Goal: Task Accomplishment & Management: Complete application form

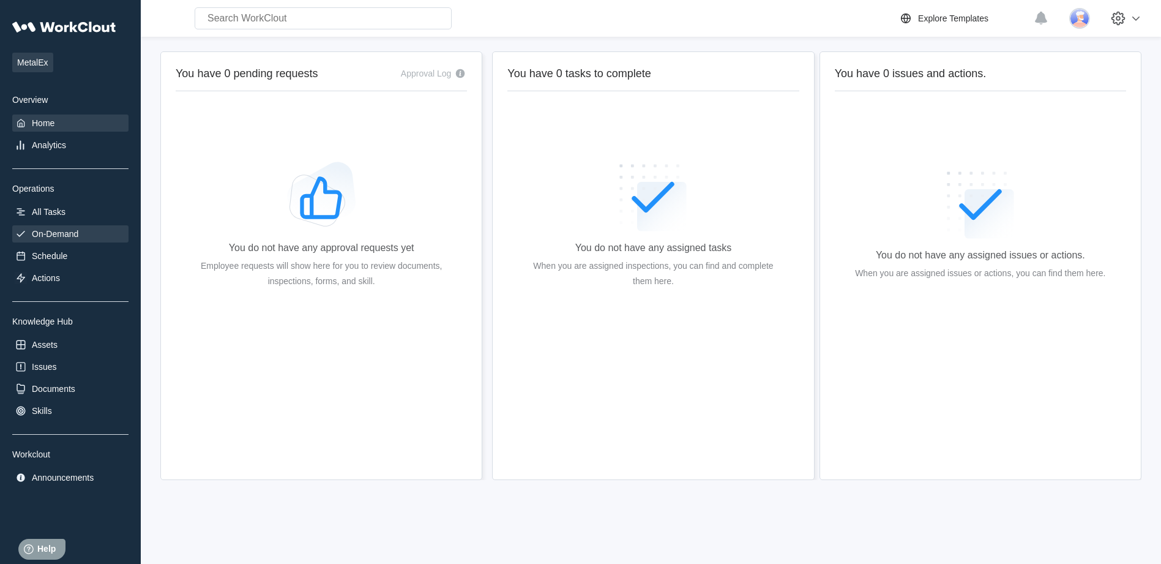
click at [57, 233] on div "On-Demand" at bounding box center [55, 234] width 47 height 10
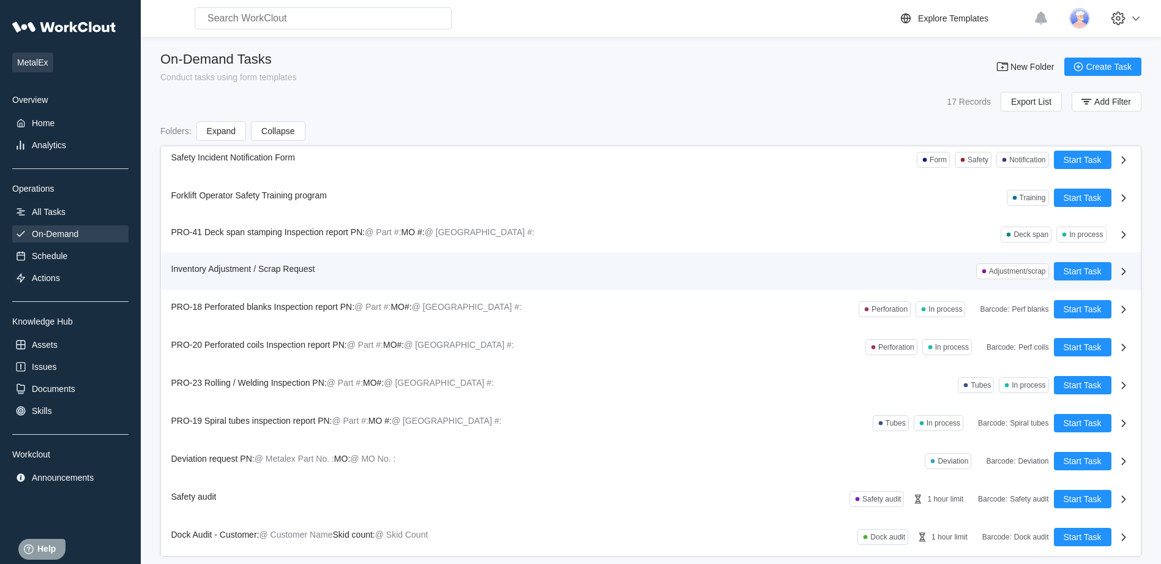
scroll to position [17, 0]
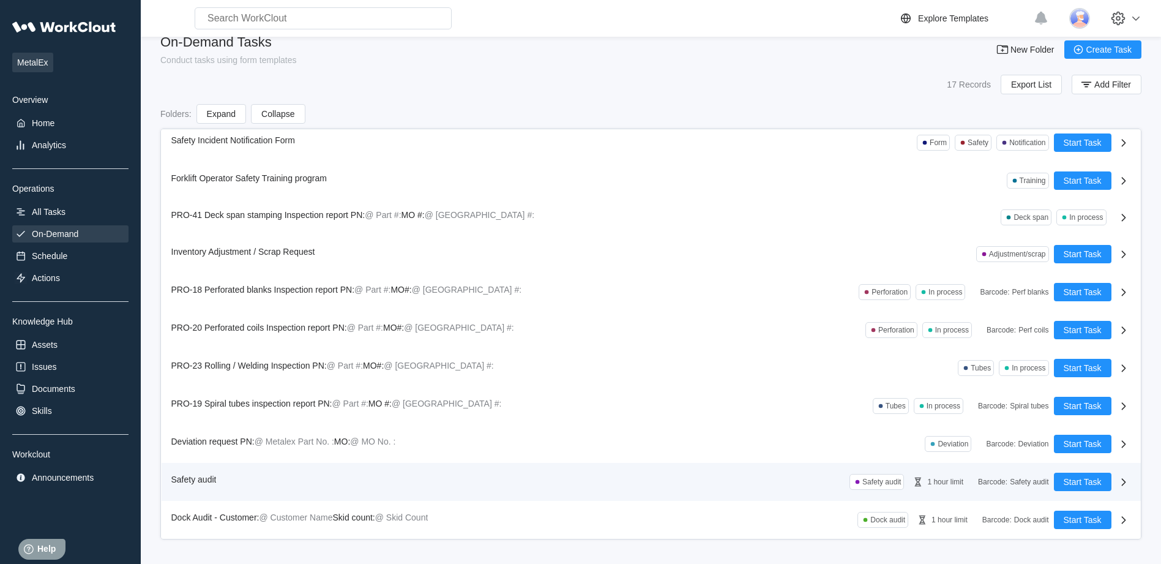
click at [212, 480] on span "Safety audit" at bounding box center [193, 479] width 45 height 10
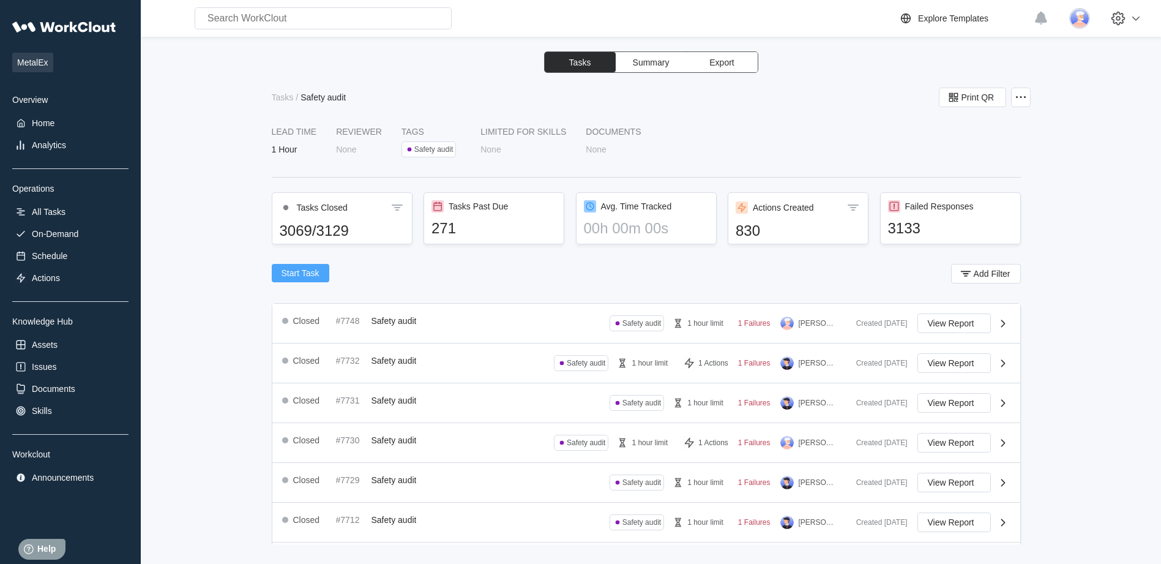
click at [299, 271] on span "Start Task" at bounding box center [301, 273] width 38 height 9
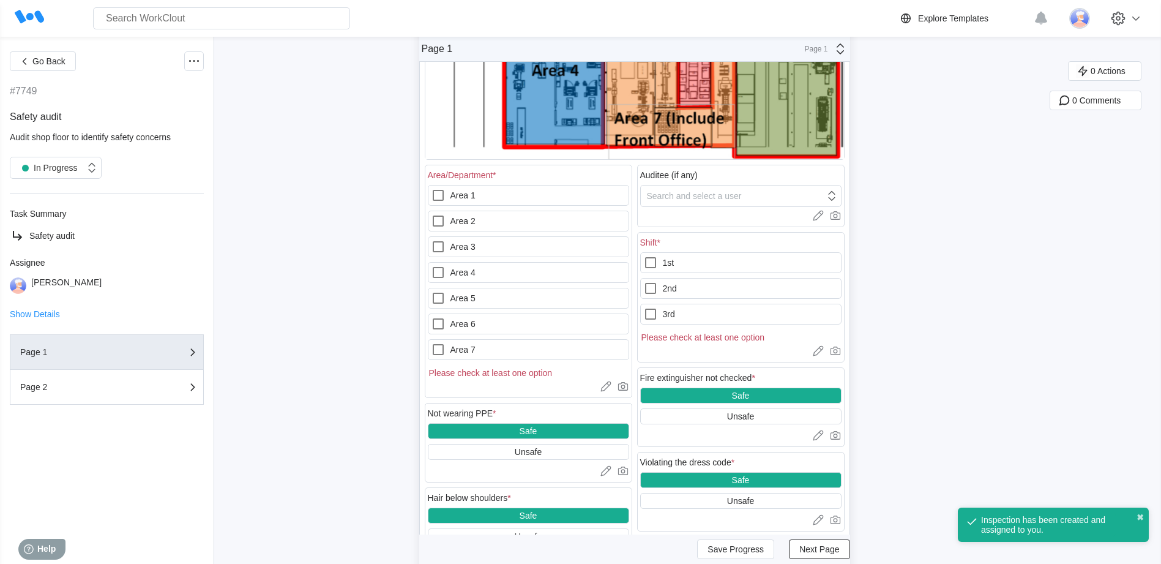
scroll to position [428, 0]
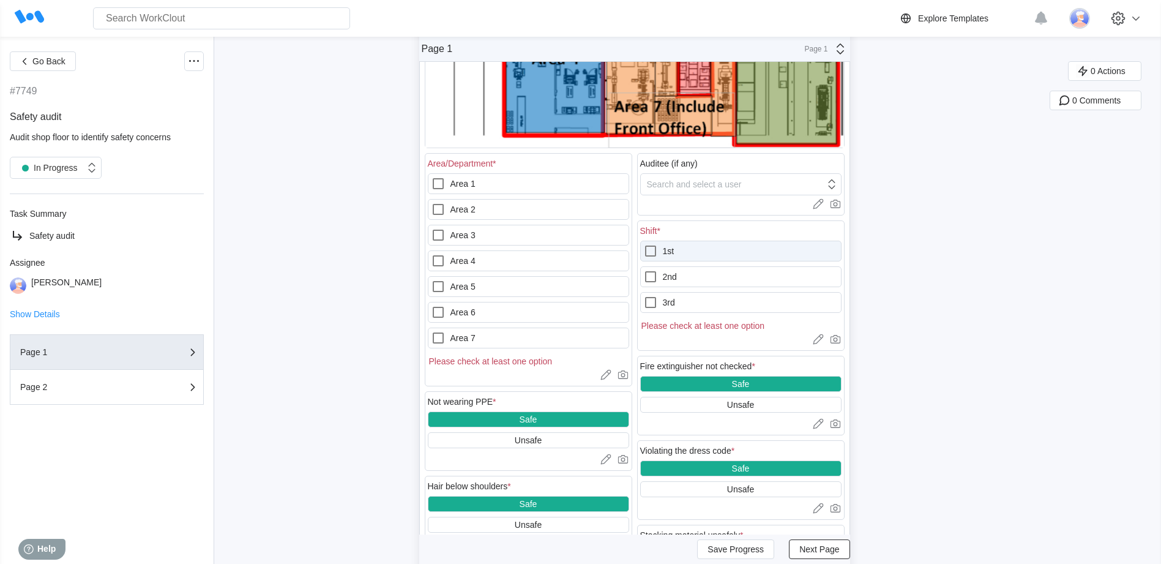
click at [654, 248] on icon at bounding box center [650, 251] width 15 height 15
click at [644, 244] on input "1st" at bounding box center [643, 244] width 1 height 1
checkbox input "true"
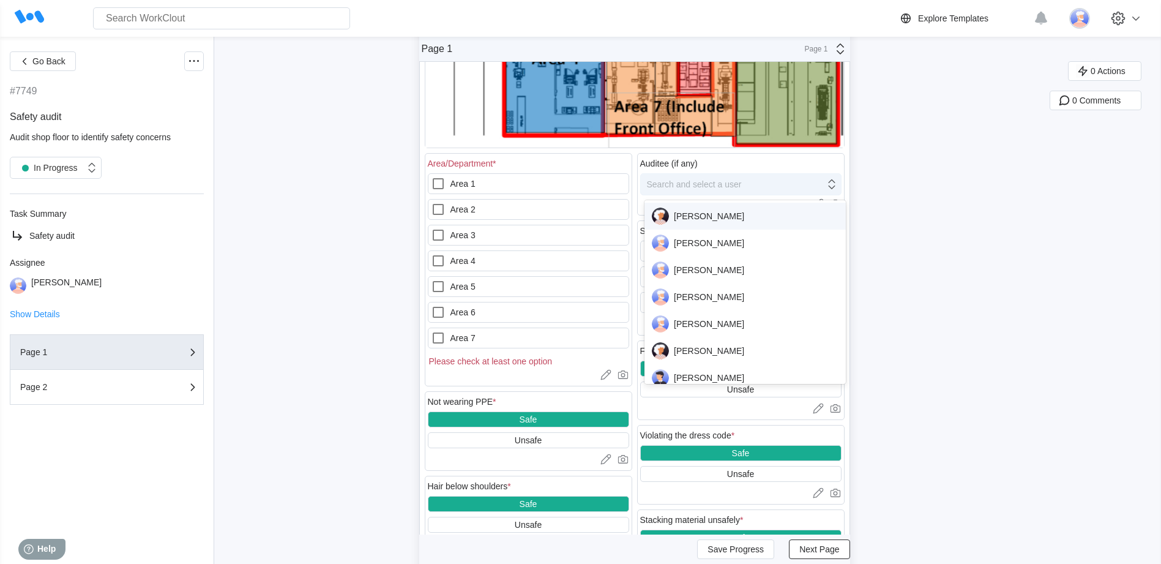
click at [837, 184] on icon at bounding box center [831, 184] width 13 height 13
click at [717, 245] on div "[PERSON_NAME]" at bounding box center [745, 242] width 187 height 17
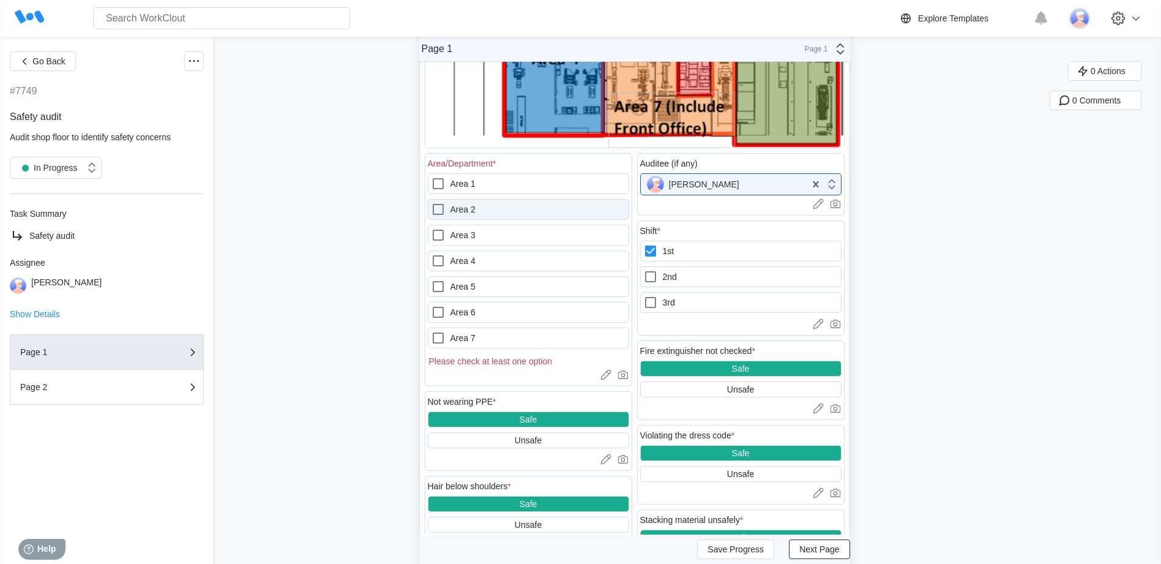
click at [443, 206] on icon at bounding box center [438, 209] width 15 height 15
click at [432, 203] on 2 "Area 2" at bounding box center [431, 202] width 1 height 1
checkbox 2 "true"
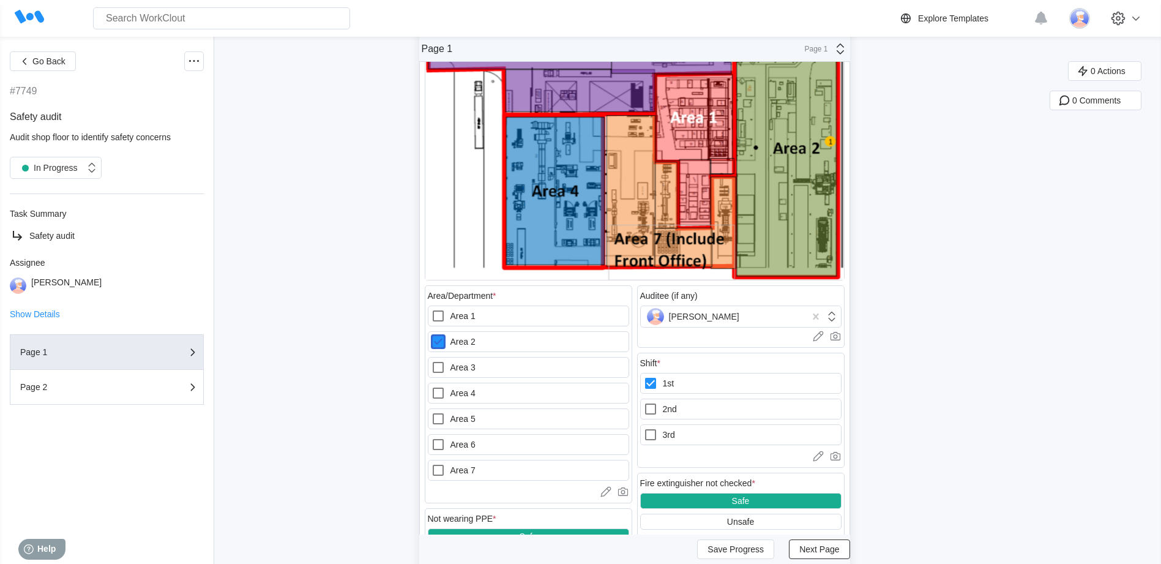
scroll to position [306, 0]
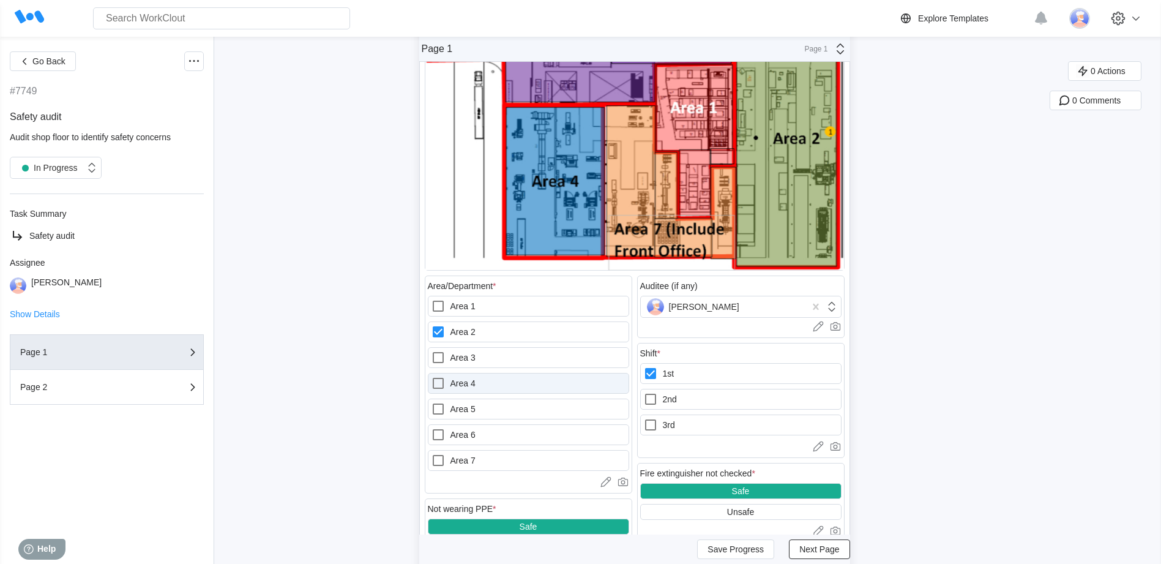
click at [442, 385] on icon at bounding box center [438, 383] width 15 height 15
click at [432, 376] on 4 "Area 4" at bounding box center [431, 376] width 1 height 1
checkbox 4 "true"
click at [443, 329] on icon at bounding box center [438, 331] width 11 height 11
click at [432, 325] on 2 "Area 2" at bounding box center [431, 324] width 1 height 1
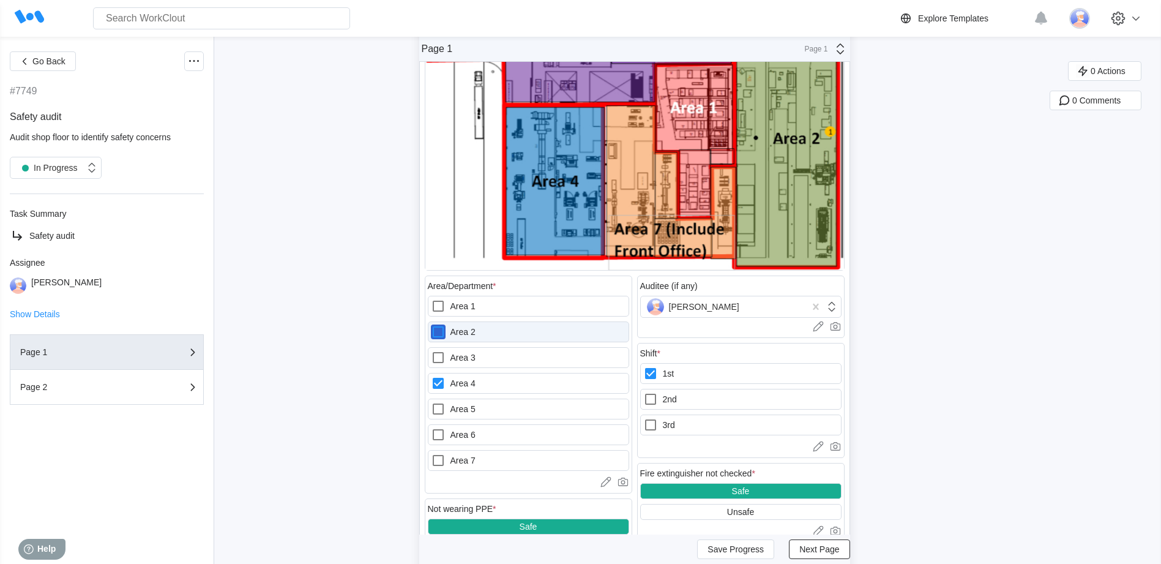
checkbox 2 "false"
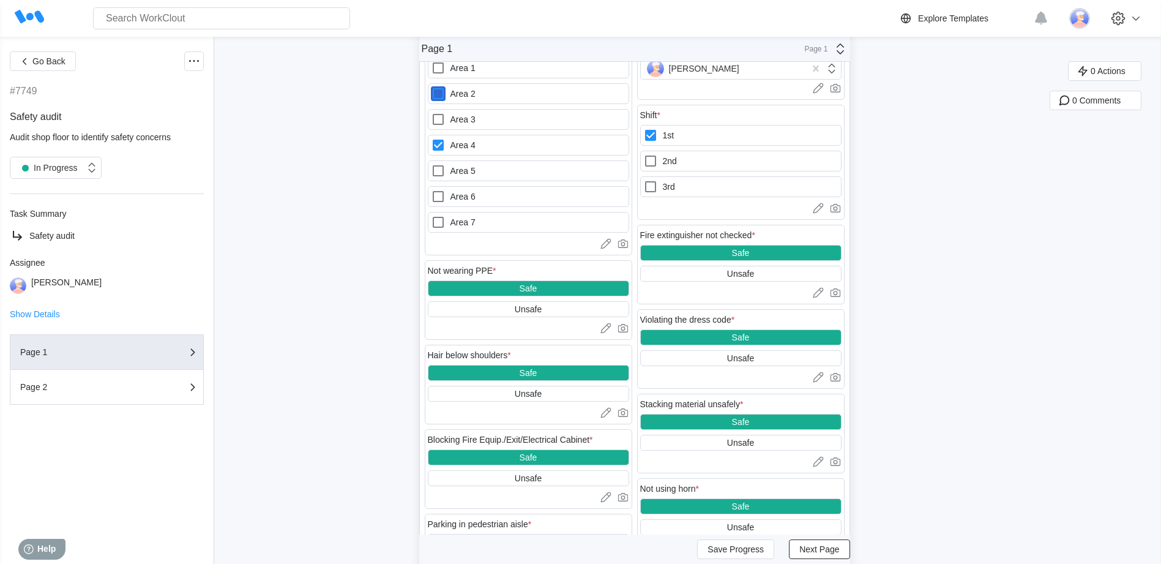
scroll to position [551, 0]
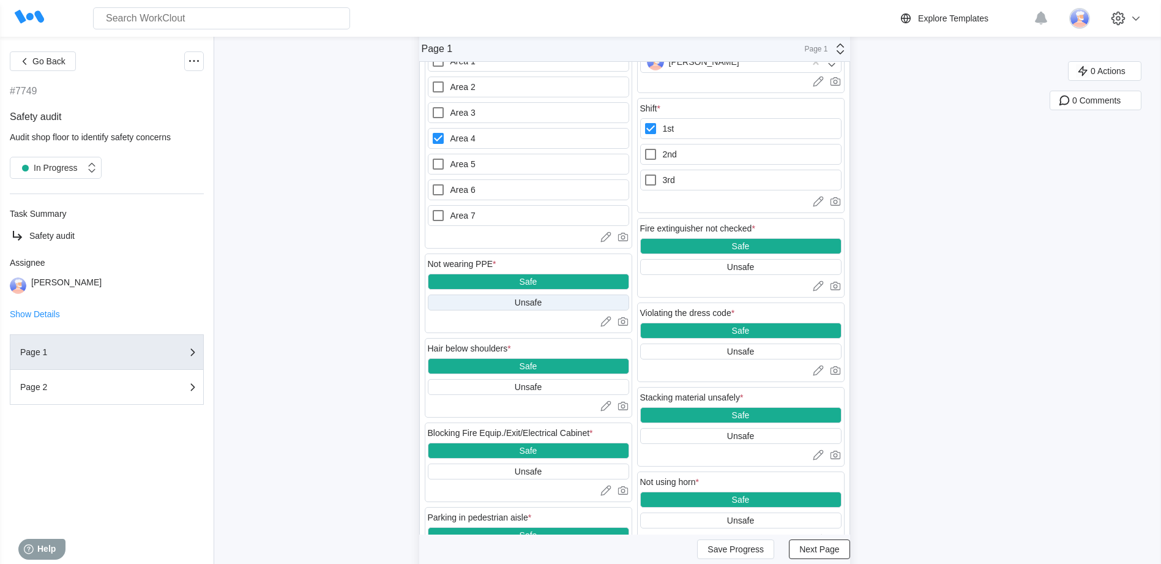
click at [531, 303] on div "Unsafe" at bounding box center [528, 302] width 27 height 10
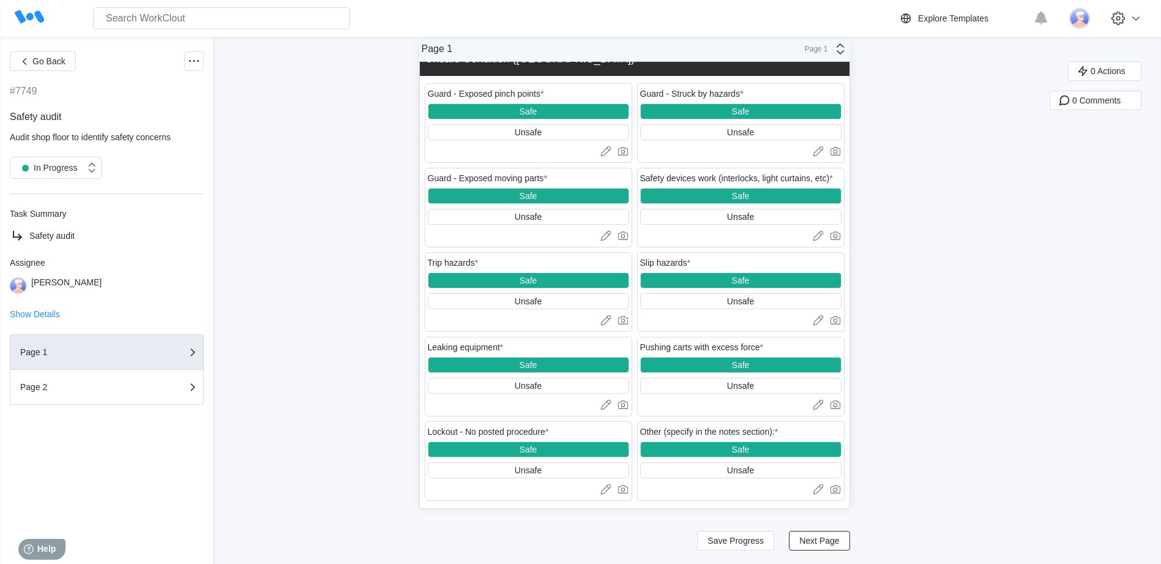
scroll to position [1711, 0]
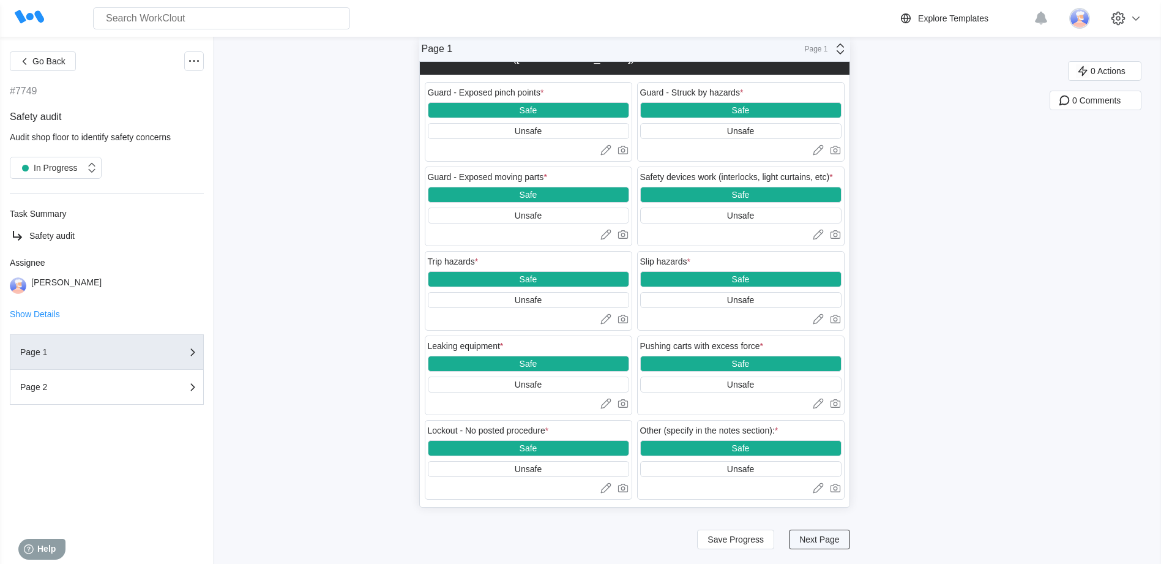
click at [816, 537] on span "Next Page" at bounding box center [819, 539] width 40 height 9
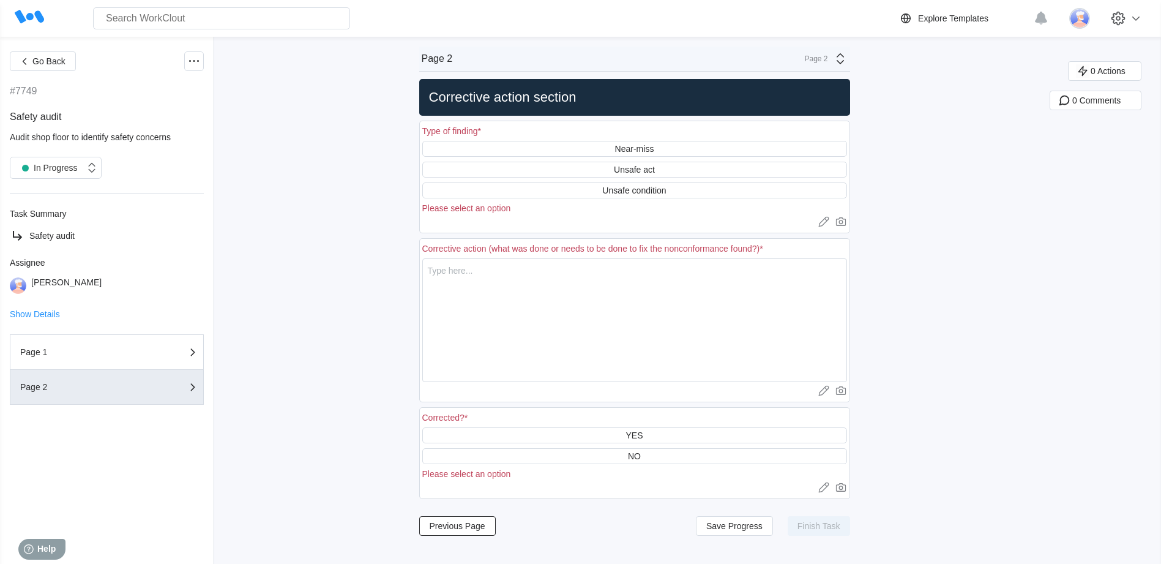
scroll to position [0, 0]
click at [481, 130] on div "*" at bounding box center [479, 131] width 3 height 10
click at [630, 166] on div "Unsafe act" at bounding box center [634, 170] width 41 height 10
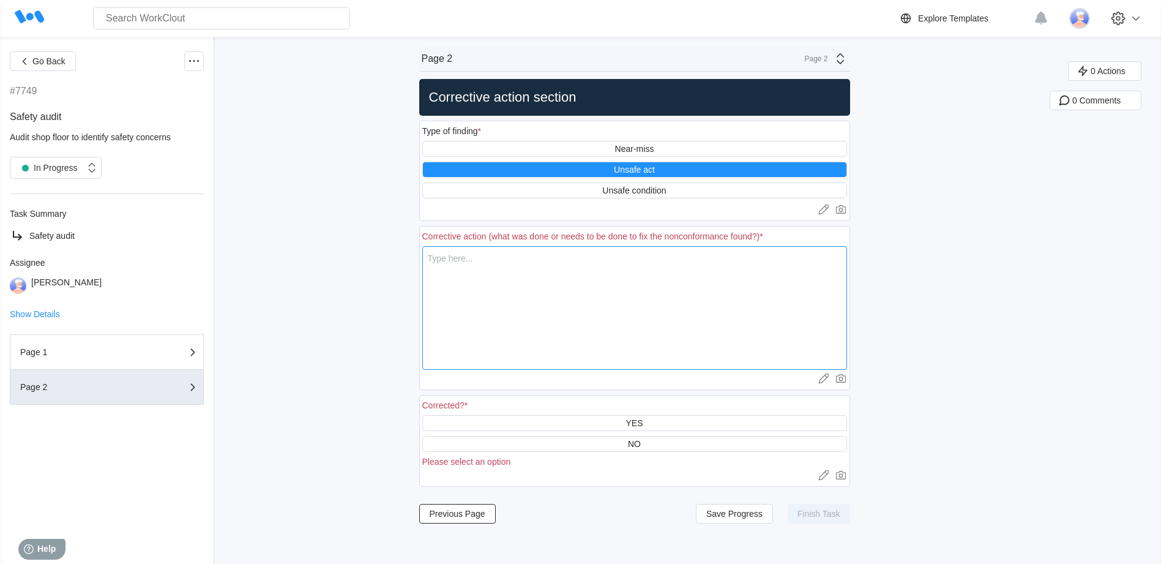
click at [443, 258] on textarea at bounding box center [634, 308] width 425 height 124
type textarea "T"
type textarea "x"
type textarea "Tr"
type textarea "x"
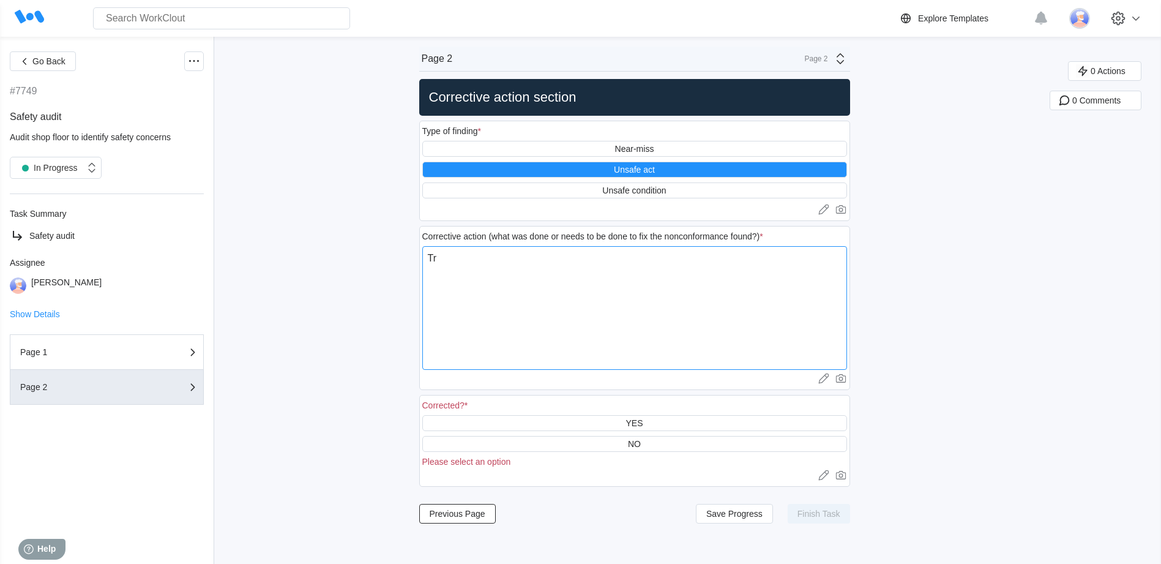
type textarea "Tru"
type textarea "x"
type textarea "Truc"
type textarea "x"
type textarea "Truck"
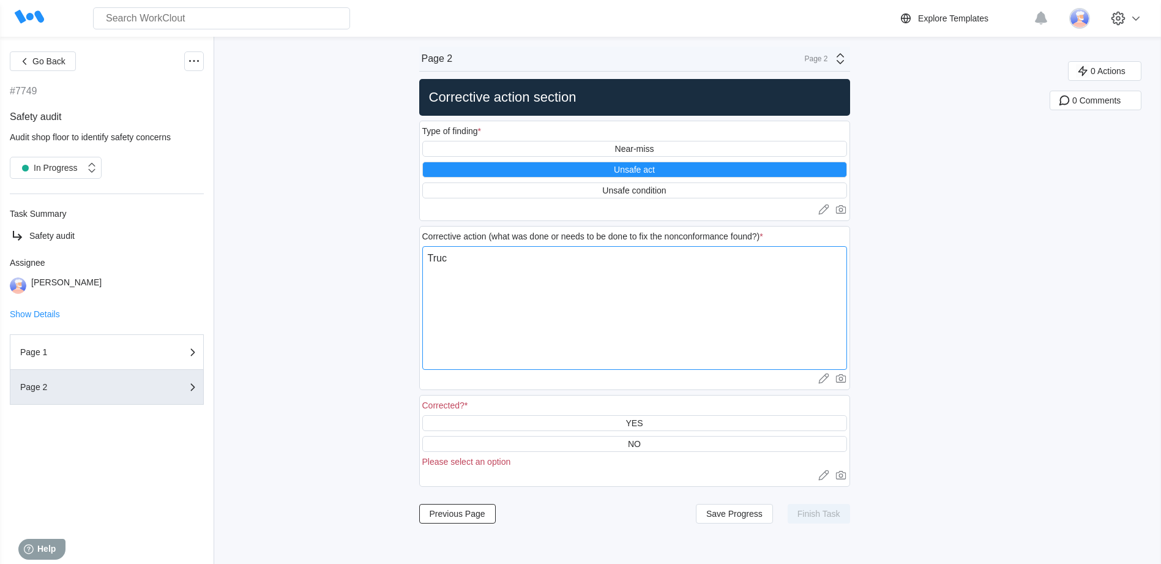
type textarea "x"
type textarea "Truck"
type textarea "x"
type textarea "Truck d"
type textarea "x"
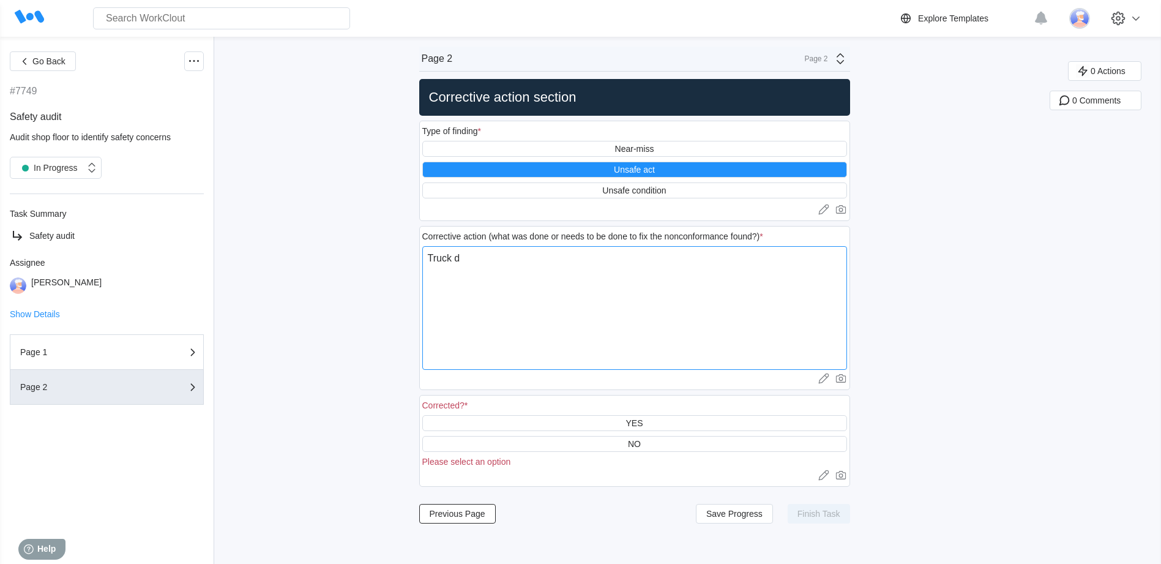
type textarea "Truck dr"
type textarea "x"
type textarea "Truck dri"
type textarea "x"
type textarea "Truck driv"
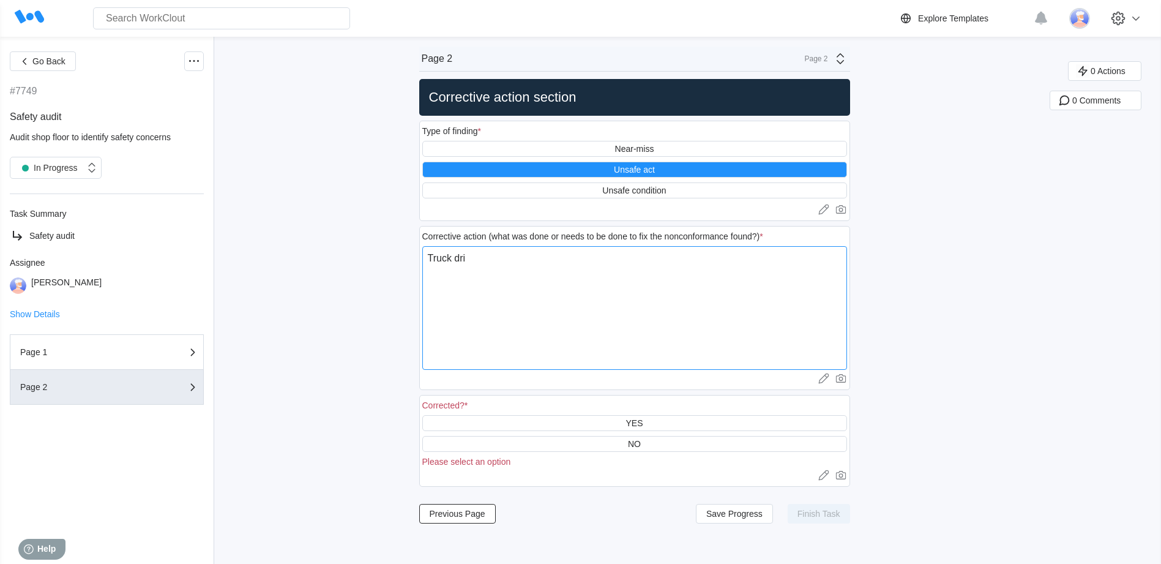
type textarea "x"
type textarea "Truck drive"
type textarea "x"
type textarea "Truck driver"
type textarea "x"
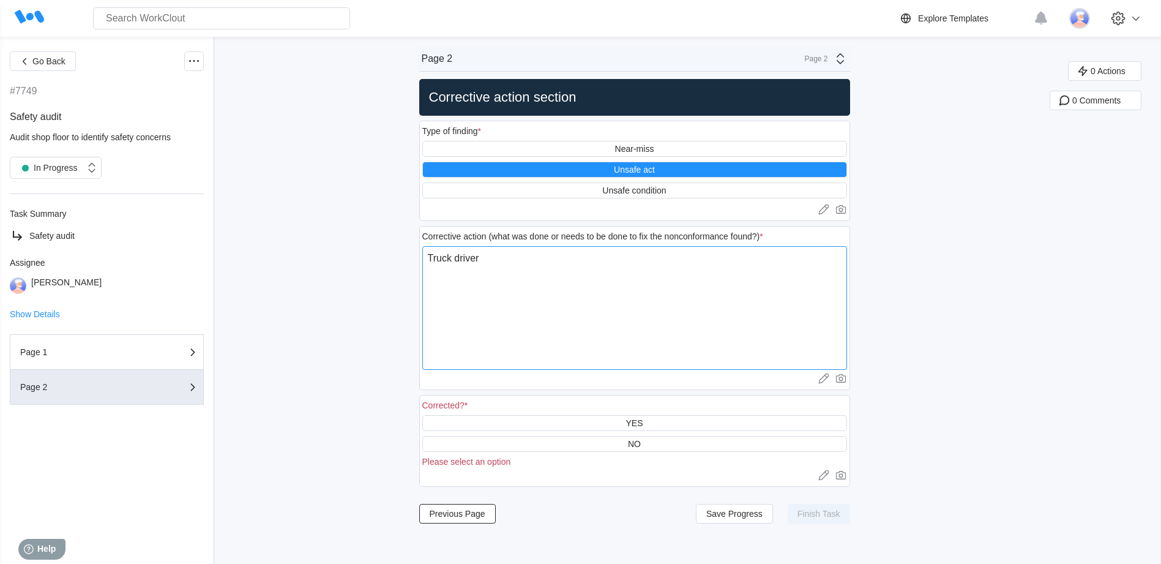
type textarea "Truck driver"
type textarea "x"
type textarea "Truck driver w"
type textarea "x"
type textarea "Truck driver wa"
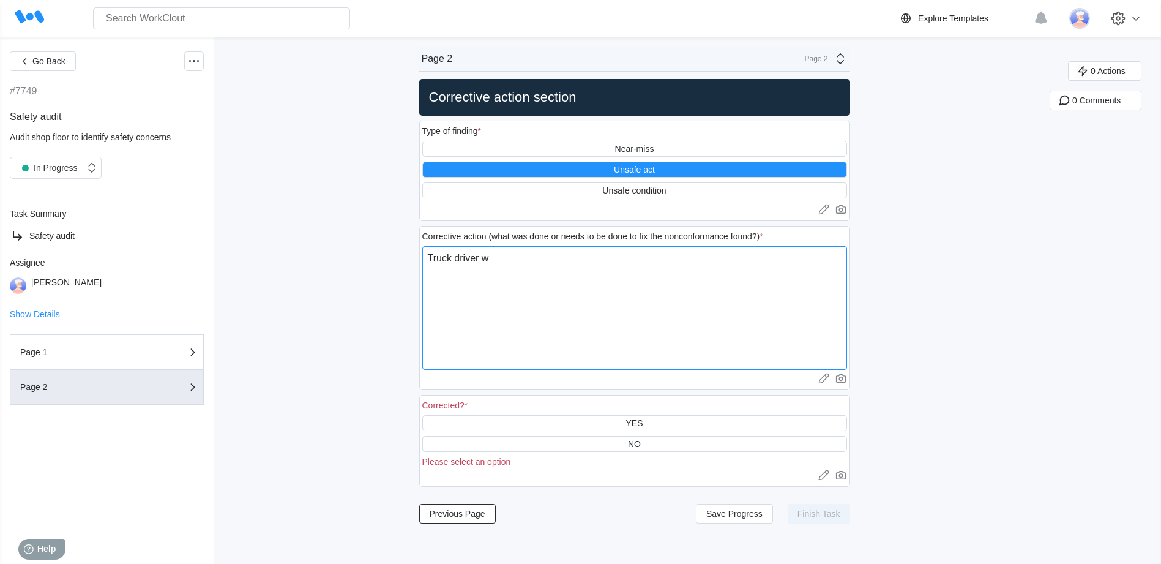
type textarea "x"
type textarea "Truck driver wal"
type textarea "x"
type textarea "Truck driver walk"
type textarea "x"
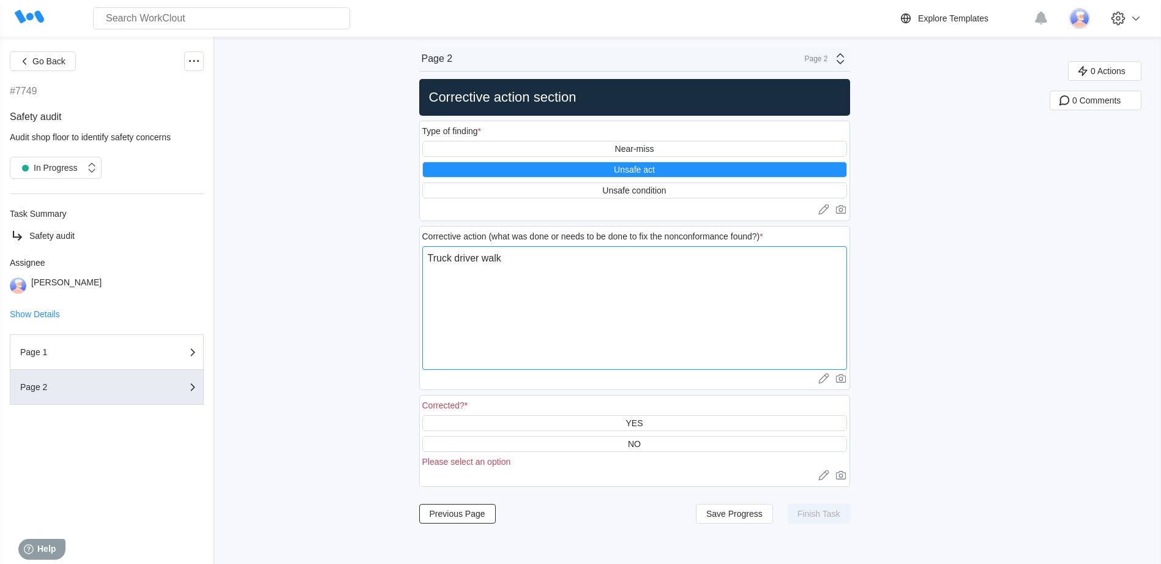
type textarea "Truck driver [PERSON_NAME]"
type textarea "x"
type textarea "Truck driver walked"
type textarea "x"
type textarea "Truck driver walked"
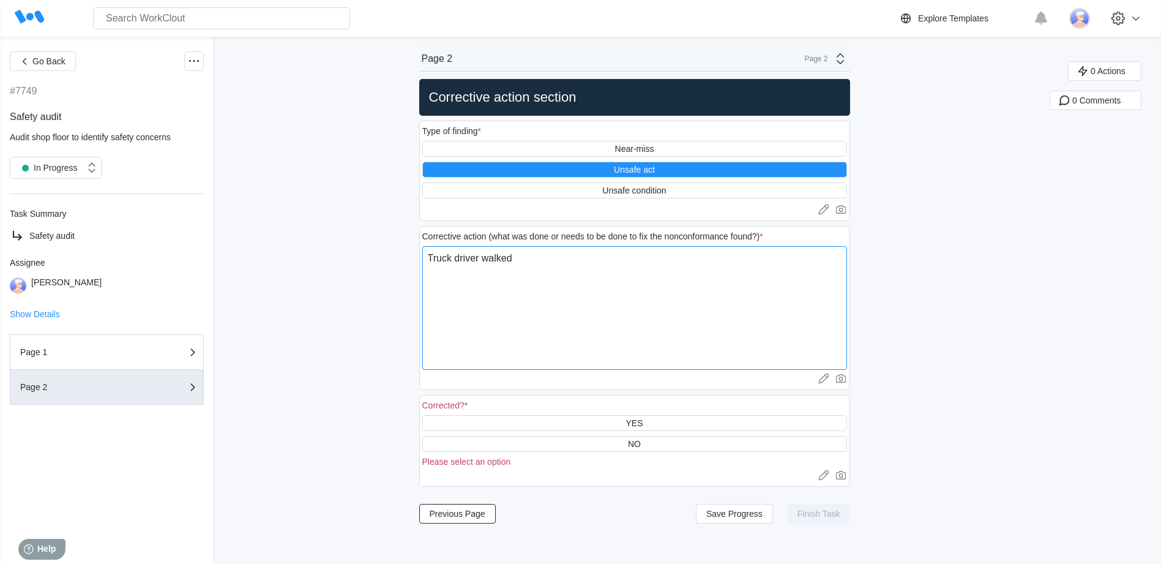
type textarea "x"
type textarea "Truck driver walked i"
type textarea "x"
type textarea "Truck driver walked in"
type textarea "x"
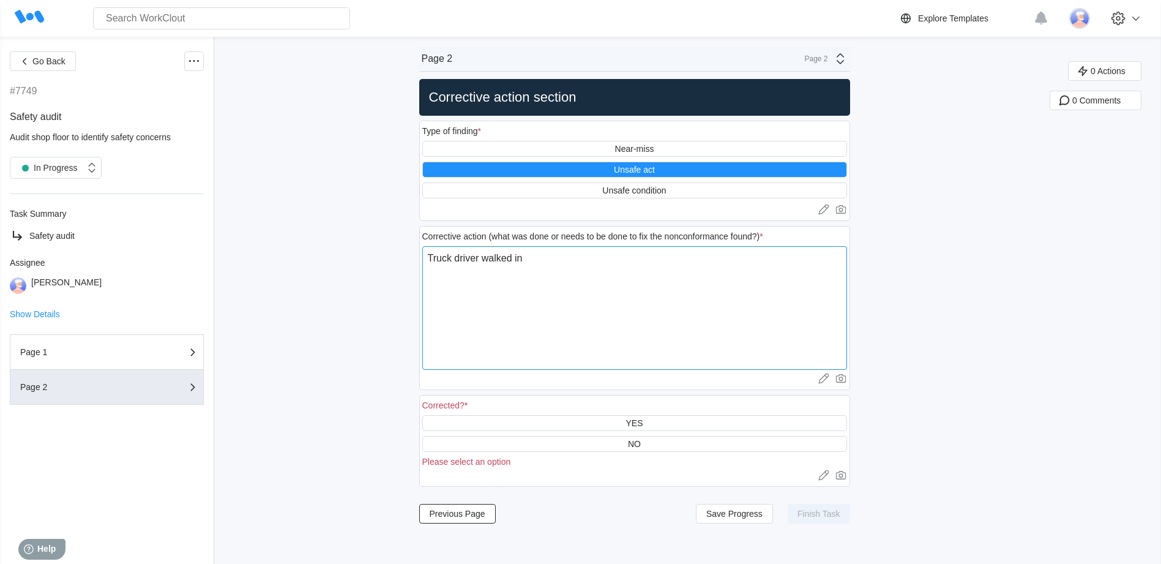
type textarea "Truck driver walked in"
type textarea "x"
type textarea "Truck driver walked in t"
type textarea "x"
type textarea "Truck driver walked in th"
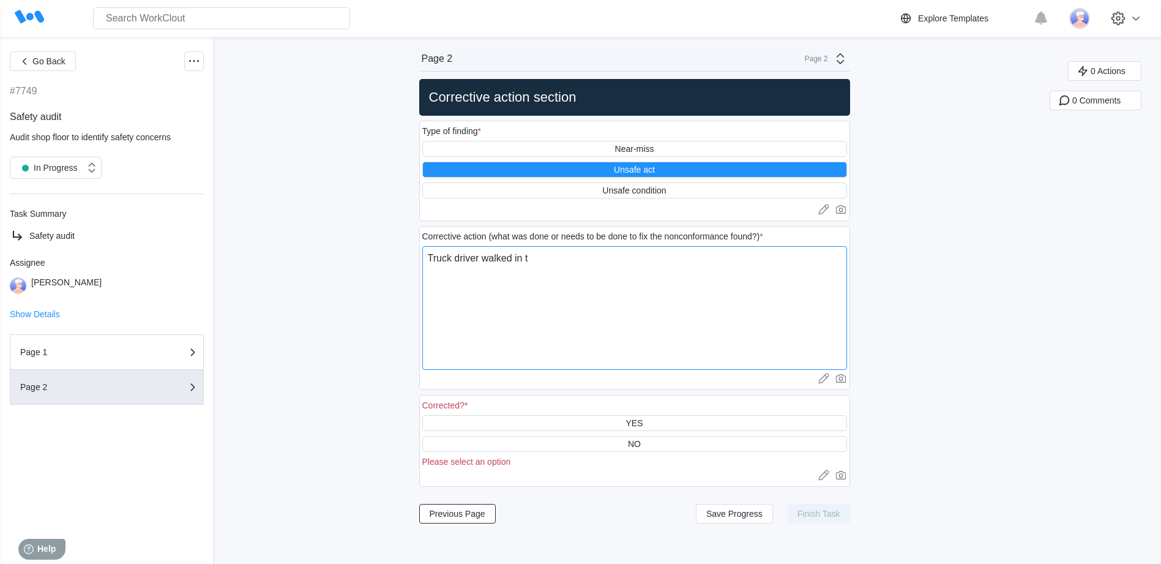
type textarea "x"
type textarea "Truck driver walked in the"
type textarea "x"
type textarea "Truck driver walked in the"
type textarea "x"
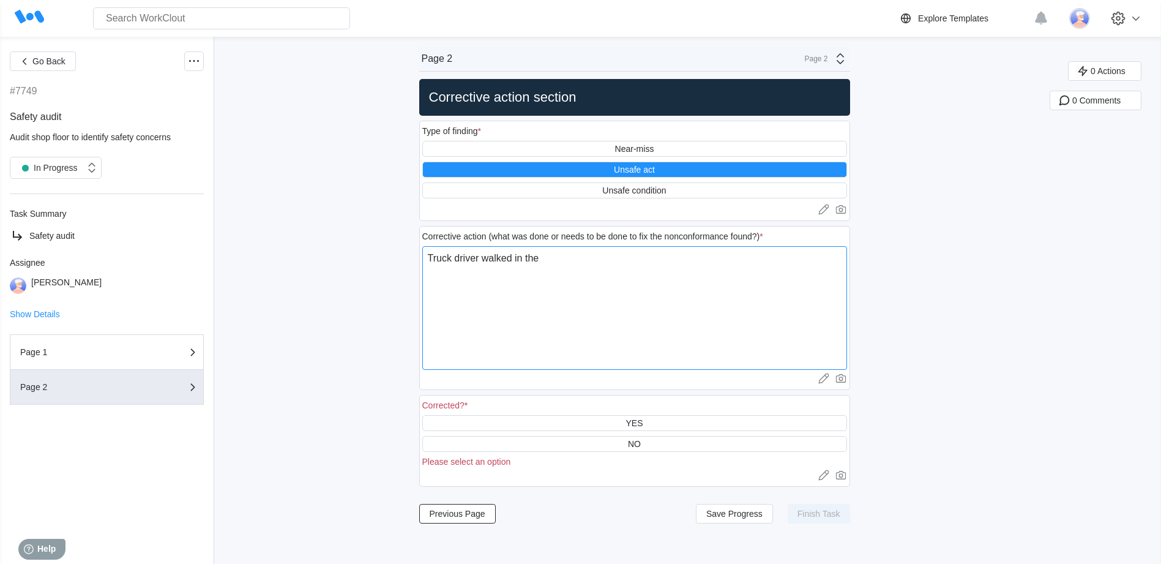
type textarea "Truck driver walked in the s"
type textarea "x"
type textarea "Truck driver walked in the sh"
type textarea "x"
type textarea "Truck driver walked in the sho"
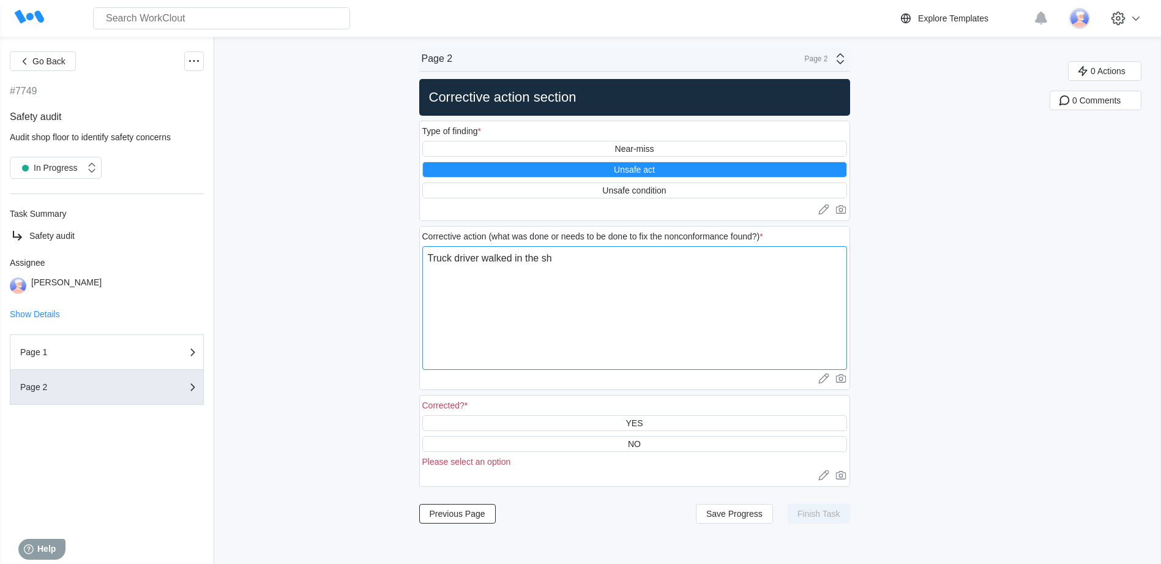
type textarea "x"
type textarea "Truck driver walked in the shop"
type textarea "x"
type textarea "Truck driver walked in the shop"
type textarea "x"
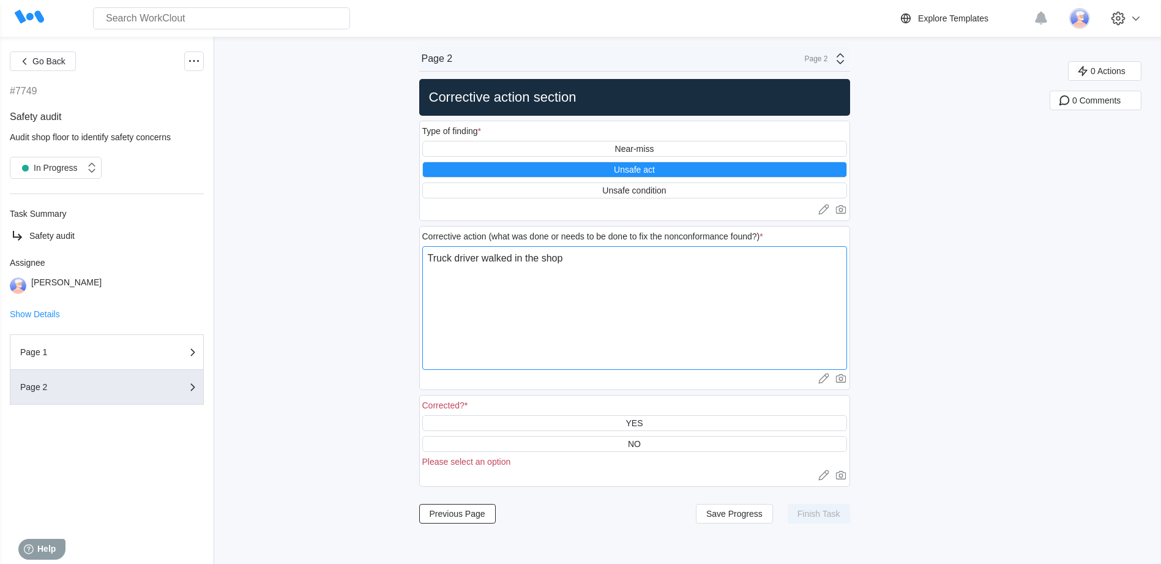
type textarea "Truck driver walked in the shop w"
type textarea "x"
type textarea "Truck driver walked in the shop wi"
type textarea "x"
type textarea "Truck driver walked in the shop wit"
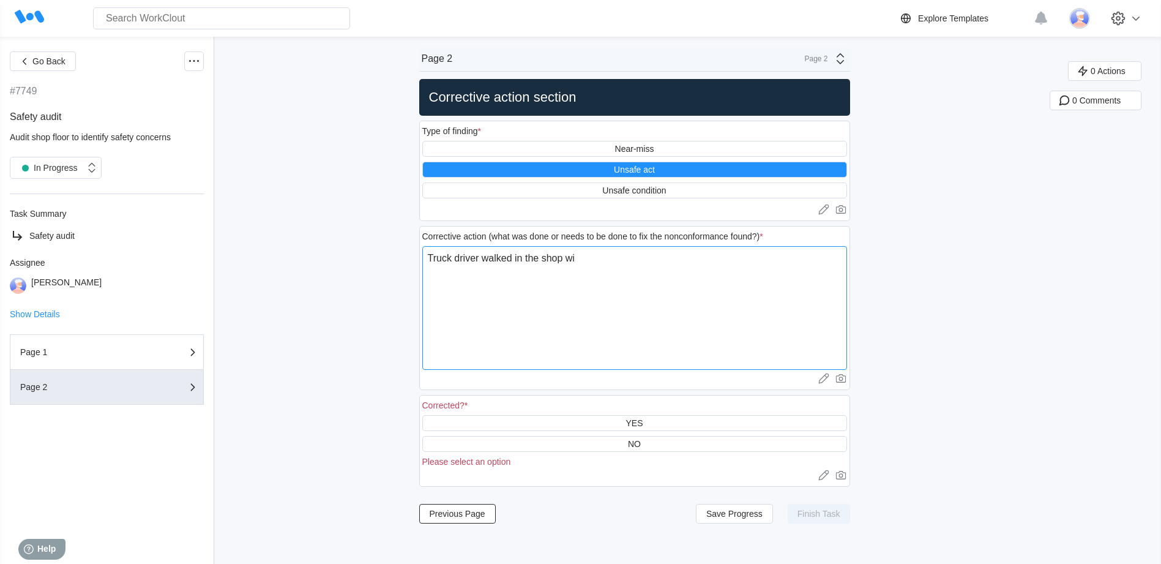
type textarea "x"
type textarea "Truck driver walked in the shop with"
type textarea "x"
type textarea "Truck driver walked in the shop withop"
type textarea "x"
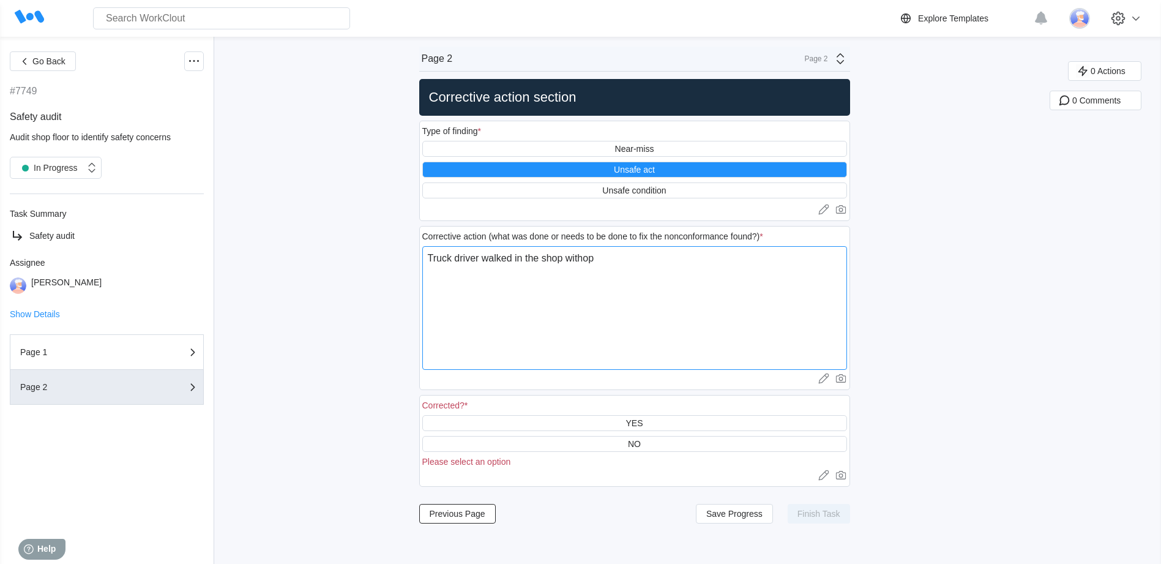
type textarea "Truck driver walked in the shop withopi"
type textarea "x"
type textarea "Truck driver walked in the shop withopit"
type textarea "x"
type textarea "Truck driver walked in the shop withopi"
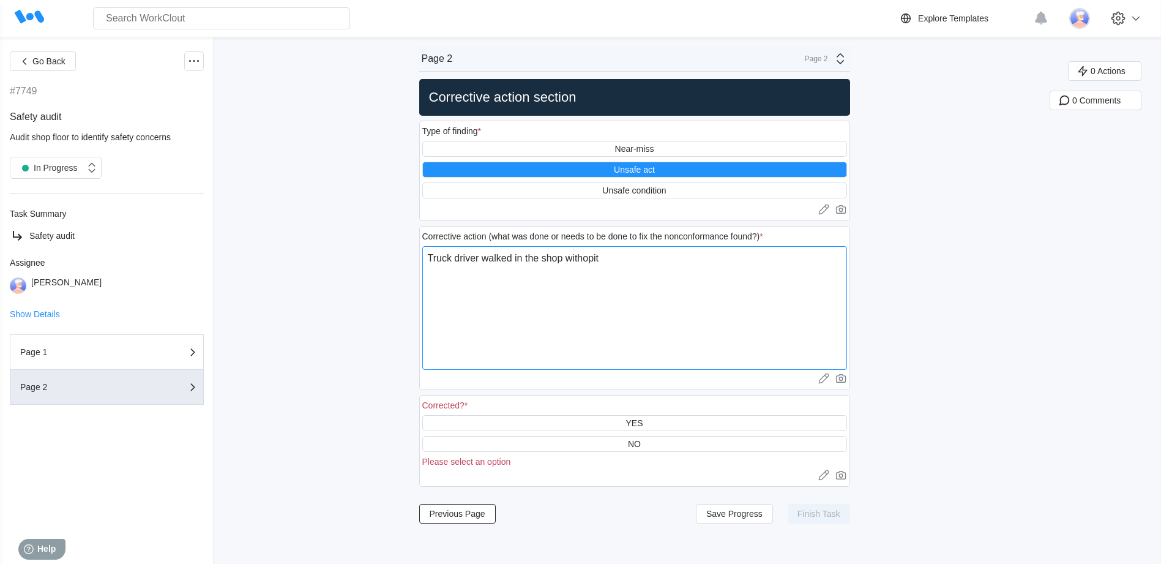
type textarea "x"
type textarea "Truck driver walked in the shop withop"
type textarea "x"
type textarea "Truck driver walked in the shop witho"
type textarea "x"
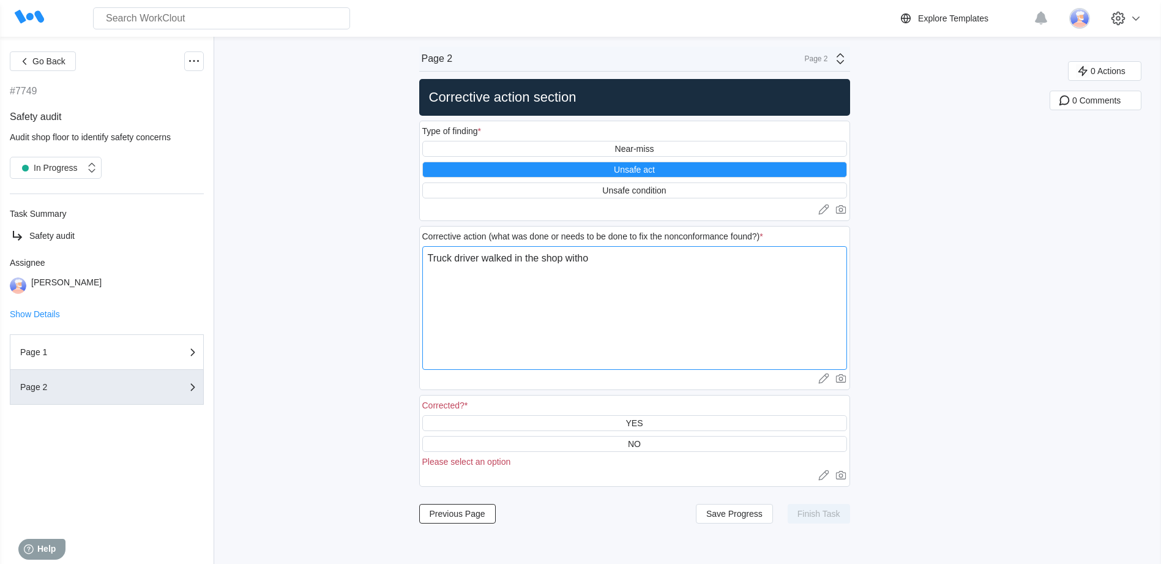
type textarea "Truck driver walked in the shop with"
type textarea "x"
type textarea "Truck driver walked in the shop witho"
type textarea "x"
type textarea "Truck driver walked in the shop withou"
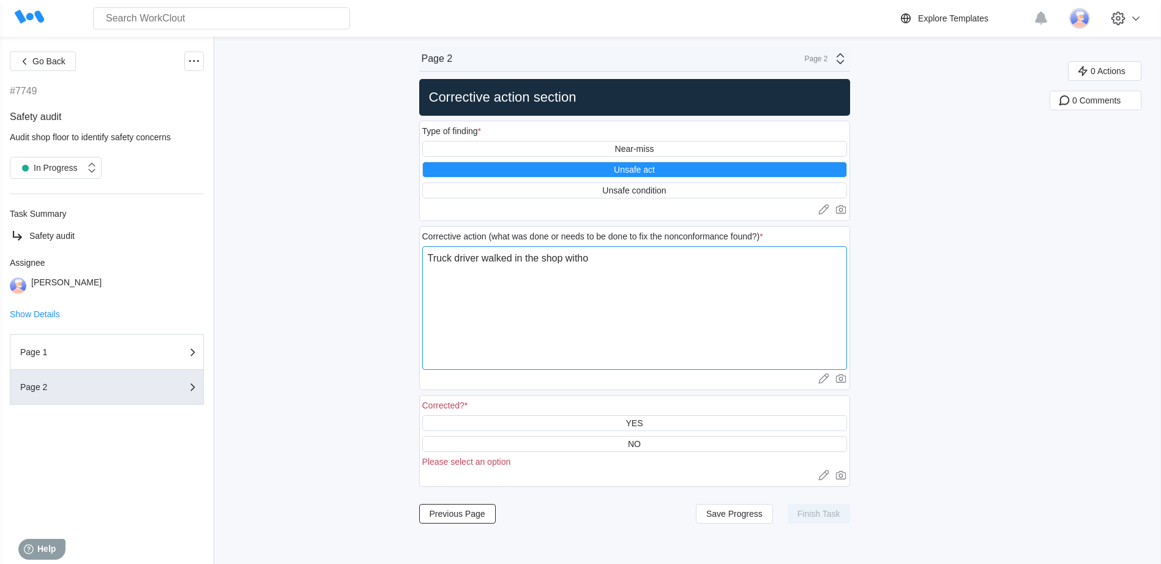
type textarea "x"
type textarea "Truck driver walked in the shop without"
type textarea "x"
type textarea "Truck driver walked in the shop without"
type textarea "x"
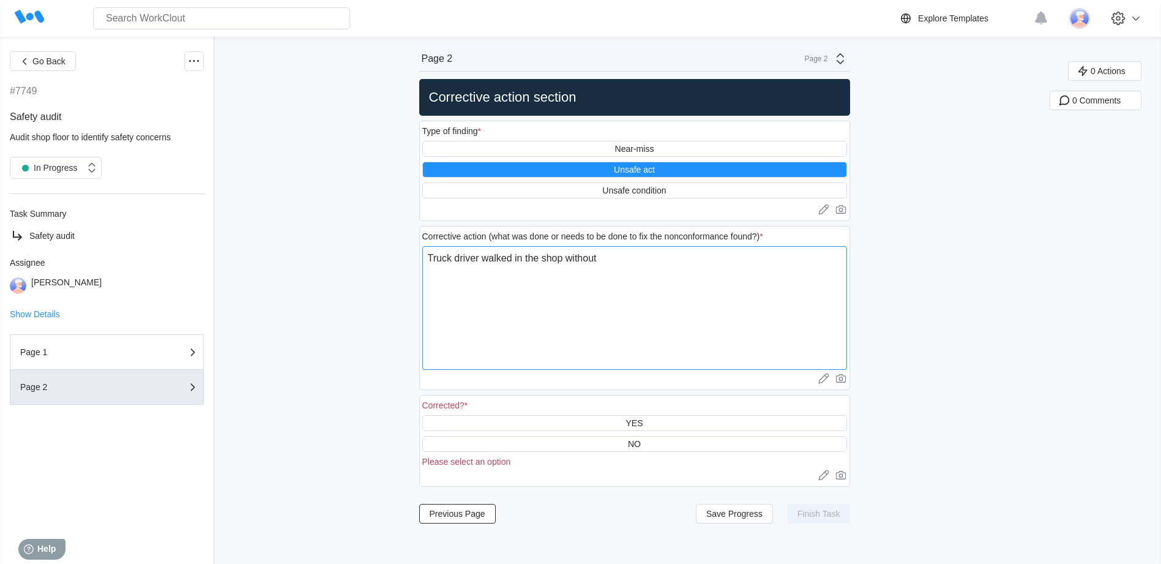
type textarea "Truck driver walked in the shop without s"
type textarea "x"
type textarea "Truck driver walked in the shop without sa"
type textarea "x"
type textarea "Truck driver walked in the shop without saf"
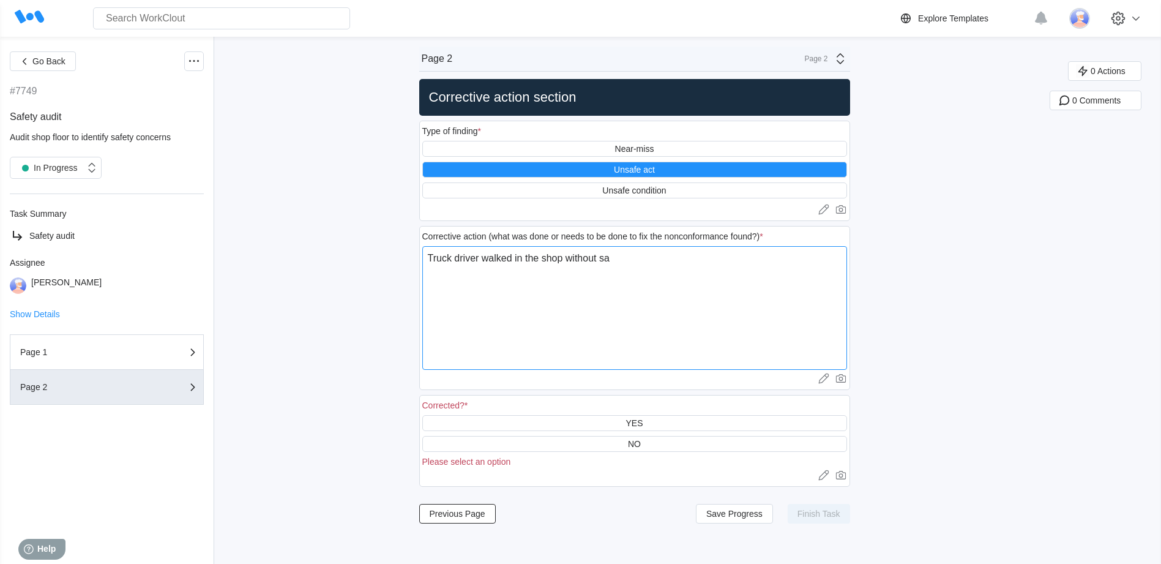
type textarea "x"
type textarea "Truck driver walked in the shop without safe"
type textarea "x"
type textarea "Truck driver walked in the shop without [PERSON_NAME]"
type textarea "x"
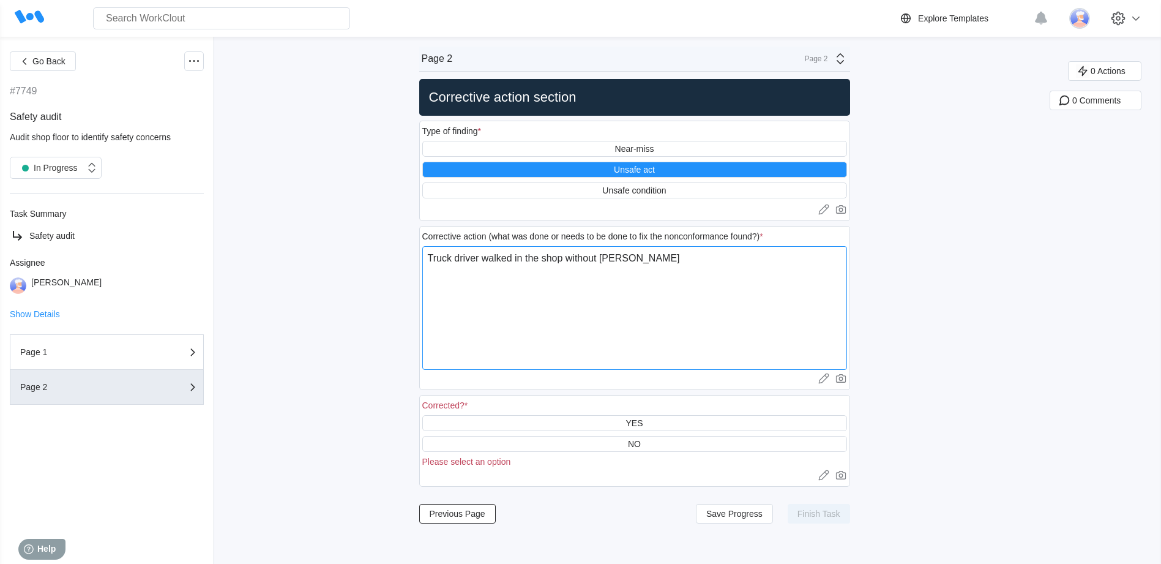
type textarea "Truck driver walked in the shop without safety"
type textarea "x"
type textarea "Truck driver walked in the shop without safety"
type textarea "x"
type textarea "Truck driver walked in the shop without safety g"
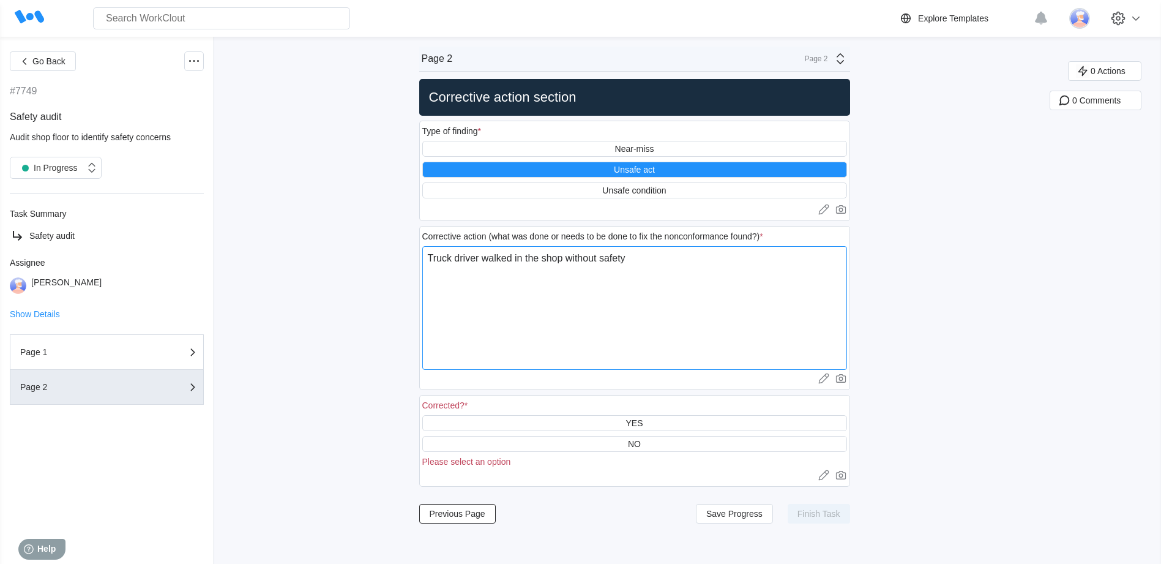
type textarea "x"
type textarea "Truck driver walked in the shop without safety gl"
type textarea "x"
type textarea "Truck driver walked in the shop without safety gla"
type textarea "x"
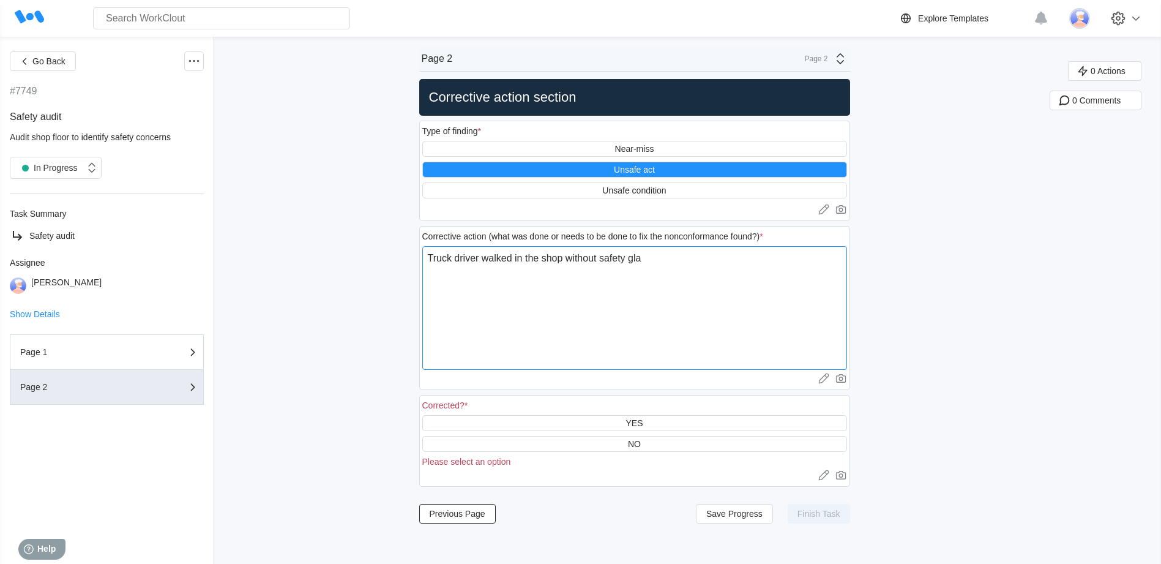
type textarea "Truck driver walked in the shop without safety glas"
type textarea "x"
type textarea "Truck driver walked in the shop without safety glass"
type textarea "x"
type textarea "Truck driver walked in the shop without safety glasse"
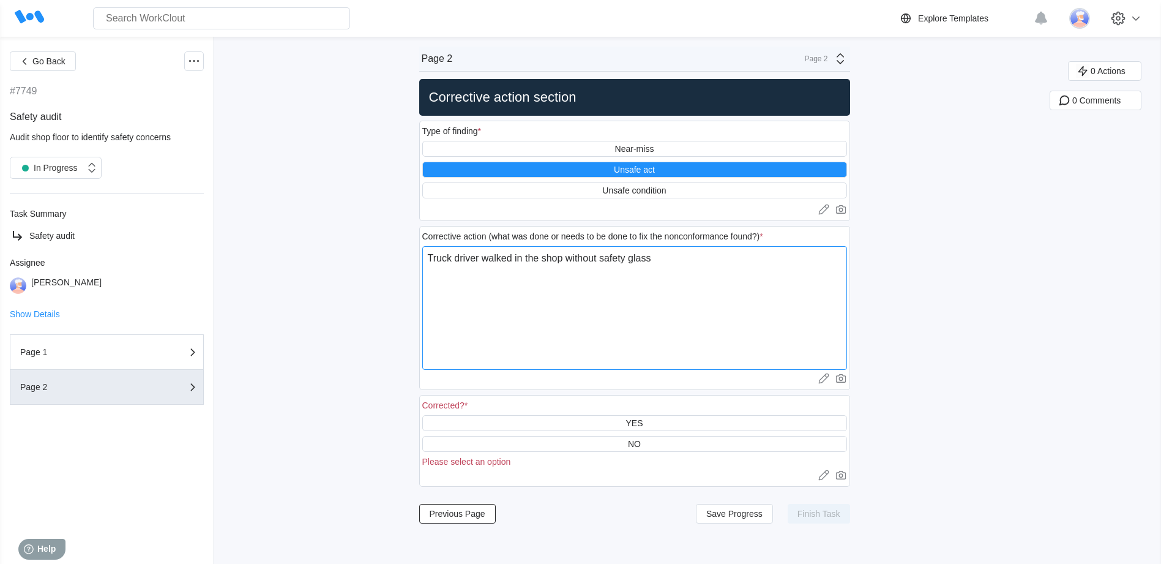
type textarea "x"
type textarea "Truck driver walked in the shop without safety glasses"
type textarea "x"
type textarea "Truck driver walked in the shop without safety glasses"
click at [640, 419] on div "YES" at bounding box center [634, 423] width 17 height 10
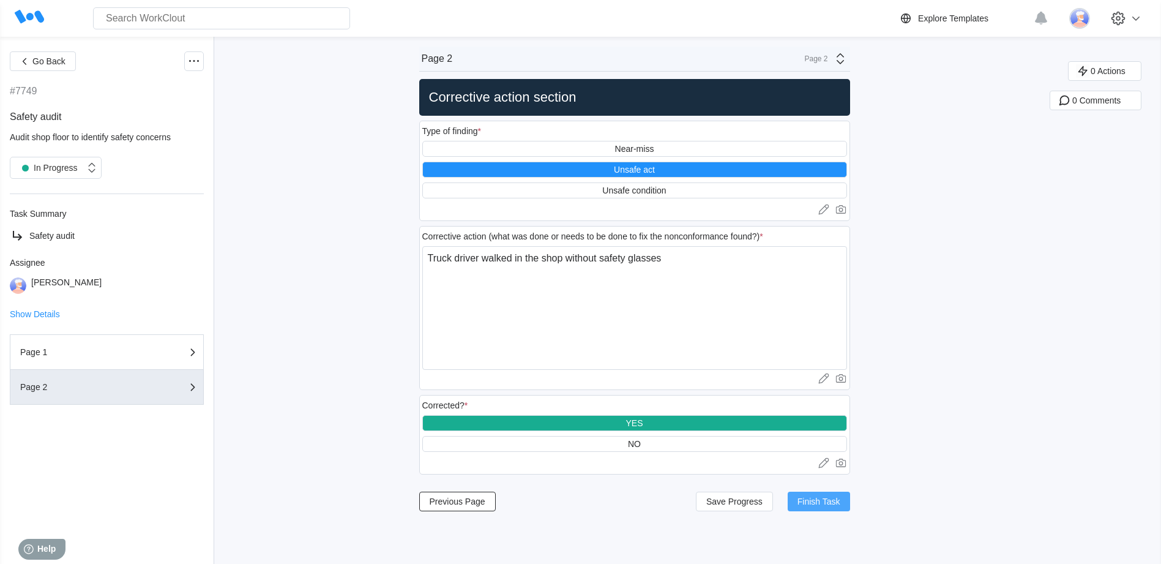
click at [818, 499] on span "Finish Task" at bounding box center [819, 501] width 43 height 9
